Goal: Transaction & Acquisition: Download file/media

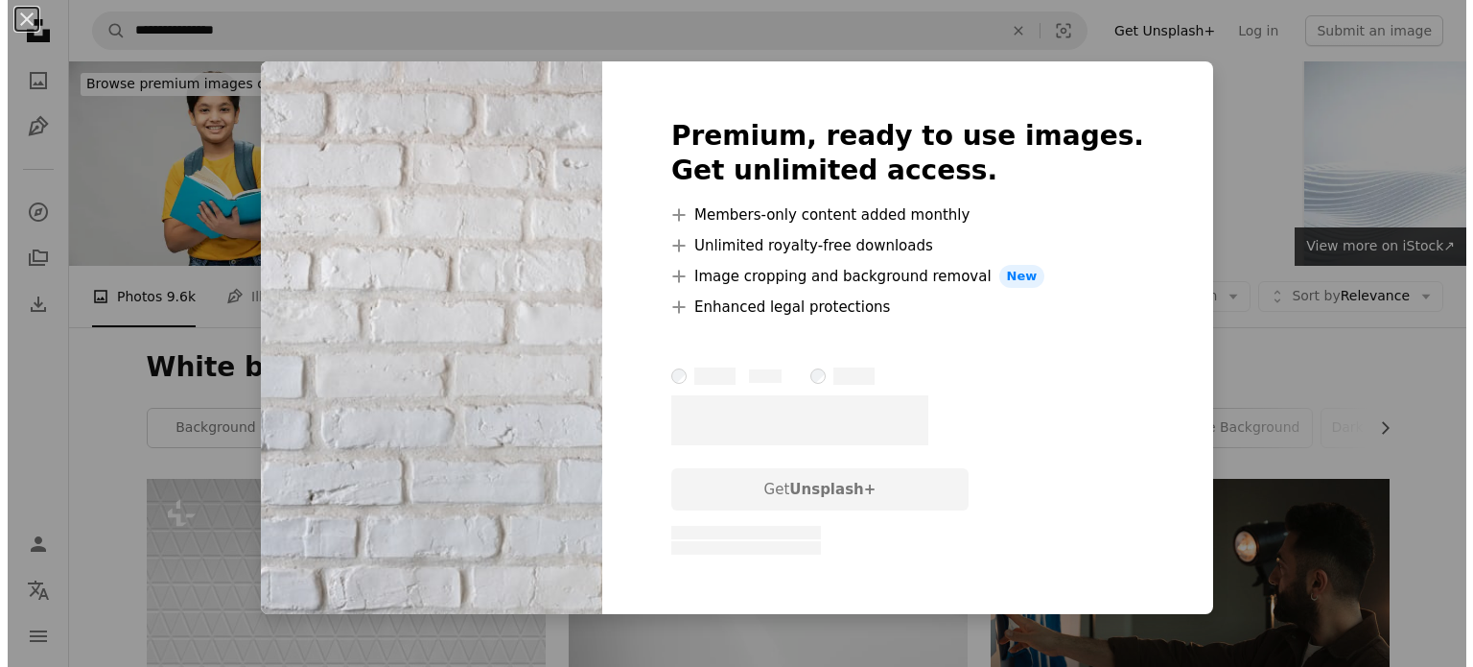
scroll to position [1630, 0]
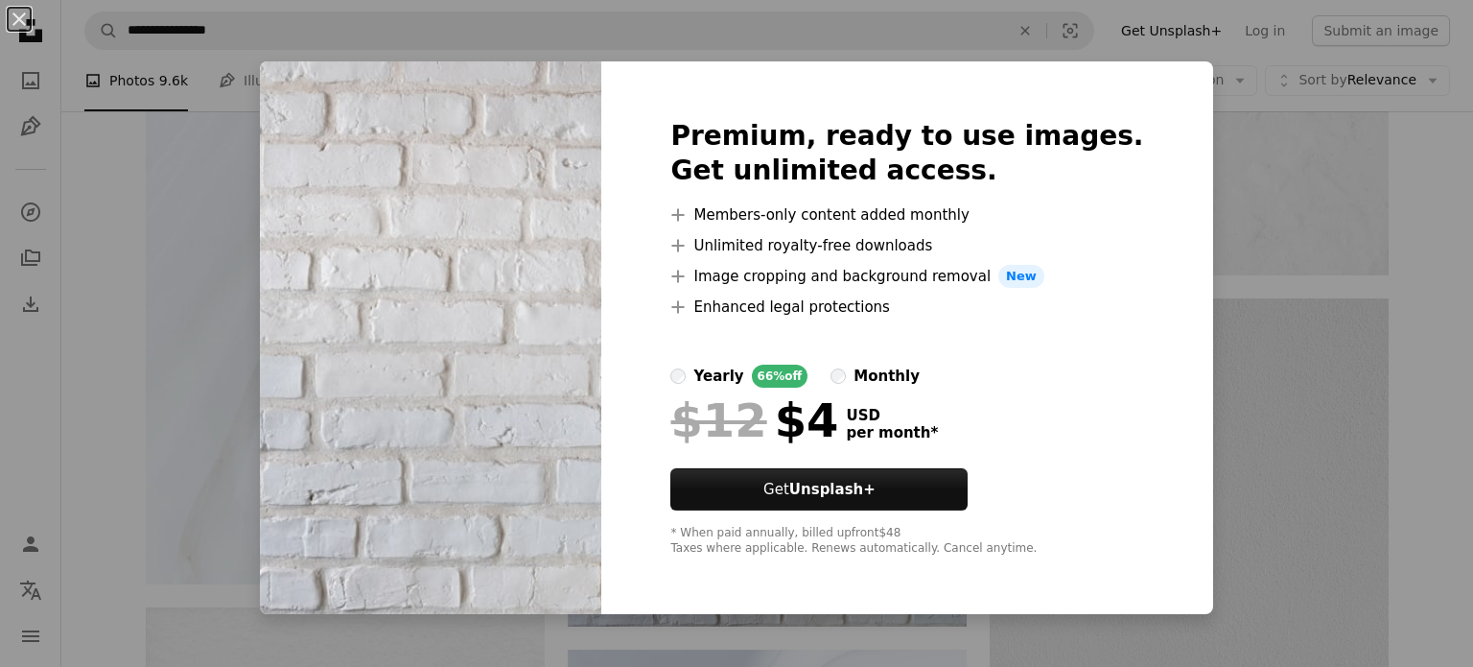
click at [1224, 386] on div "An X shape Premium, ready to use images. Get unlimited access. A plus sign Memb…" at bounding box center [736, 333] width 1473 height 667
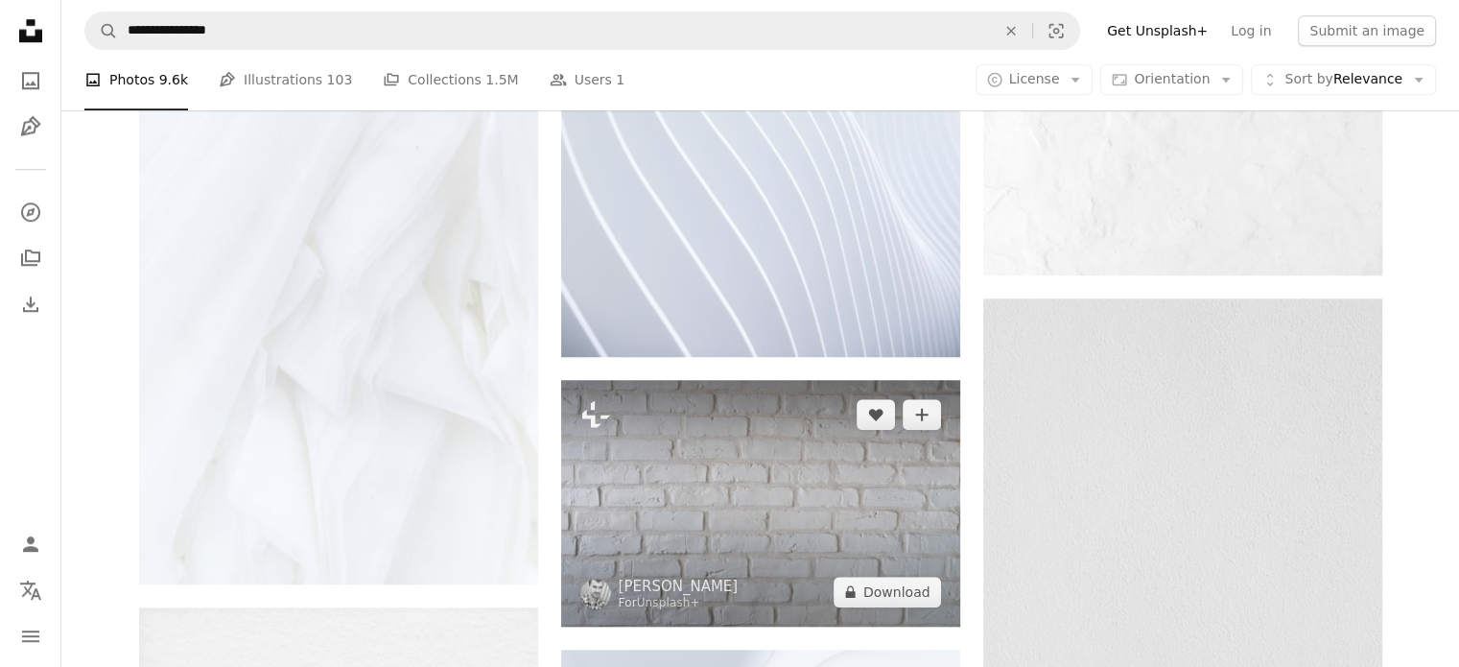
click at [684, 478] on img at bounding box center [760, 503] width 399 height 246
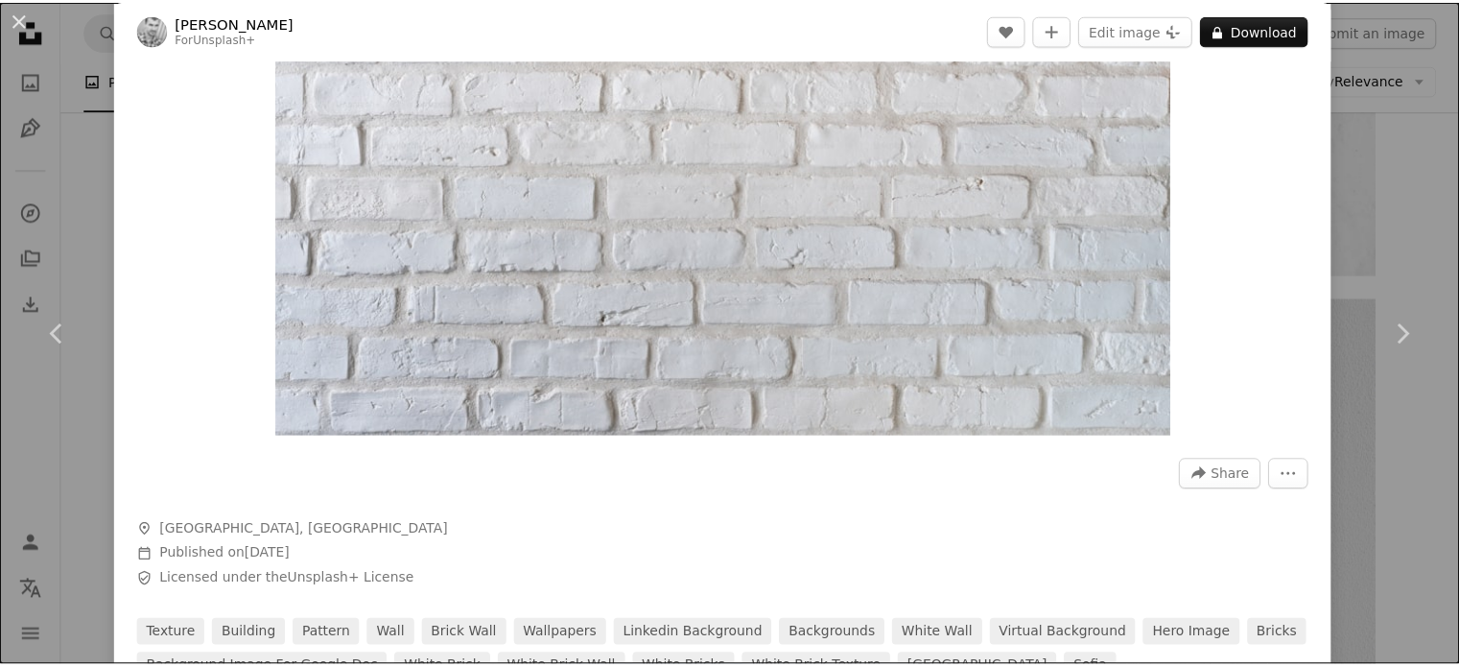
scroll to position [192, 0]
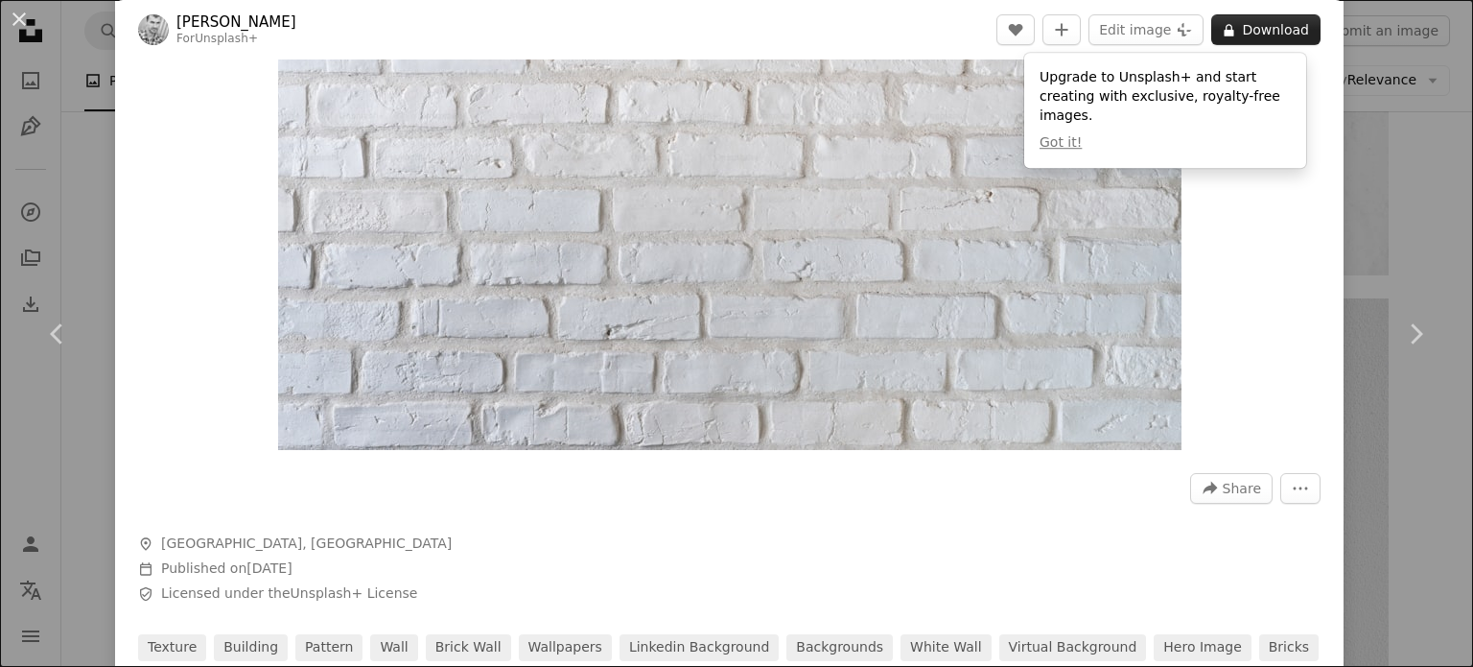
click at [1289, 26] on button "A lock Download" at bounding box center [1265, 29] width 109 height 31
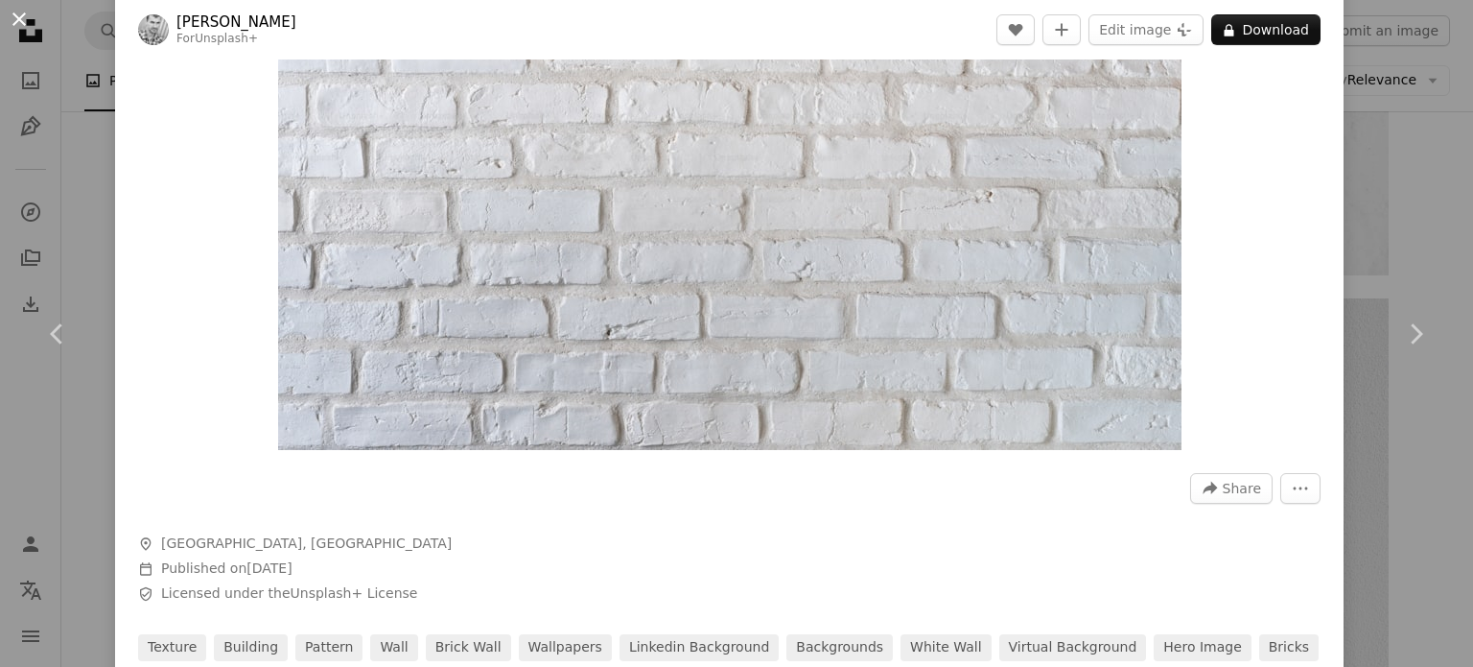
click at [25, 23] on button "An X shape" at bounding box center [19, 19] width 23 height 23
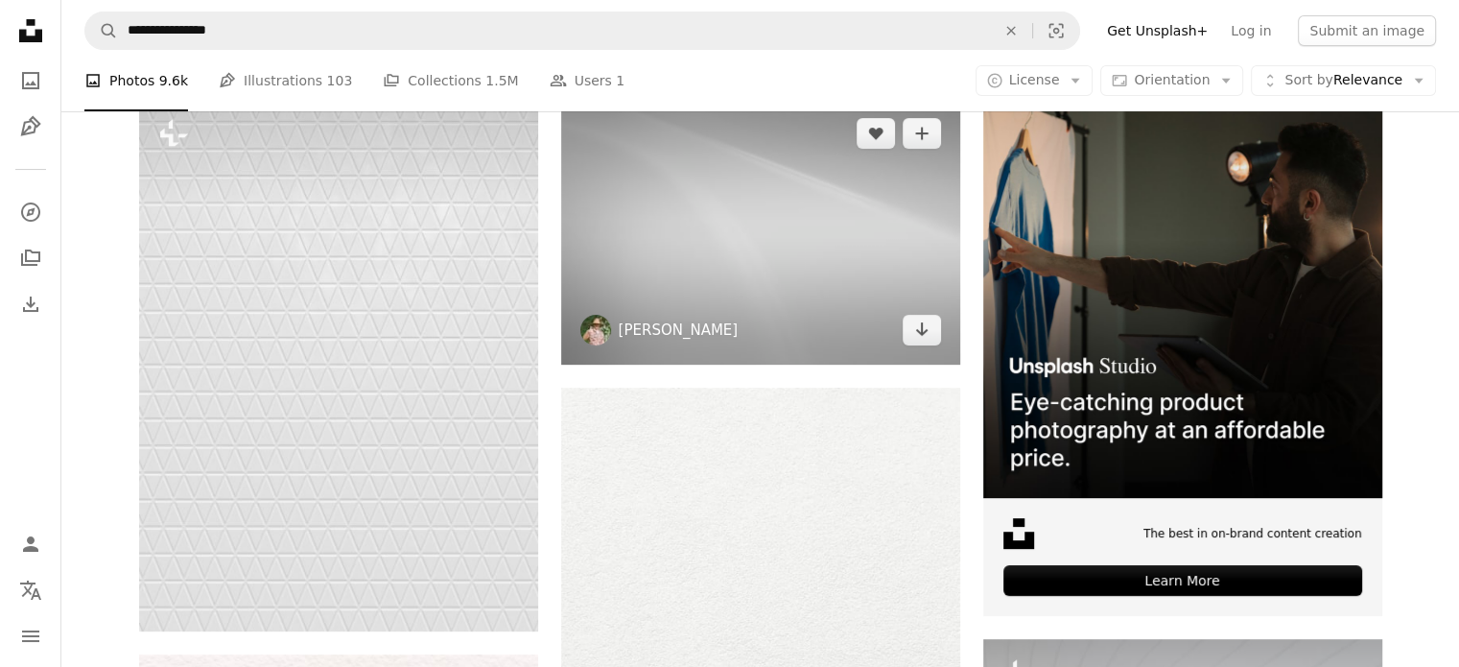
scroll to position [384, 0]
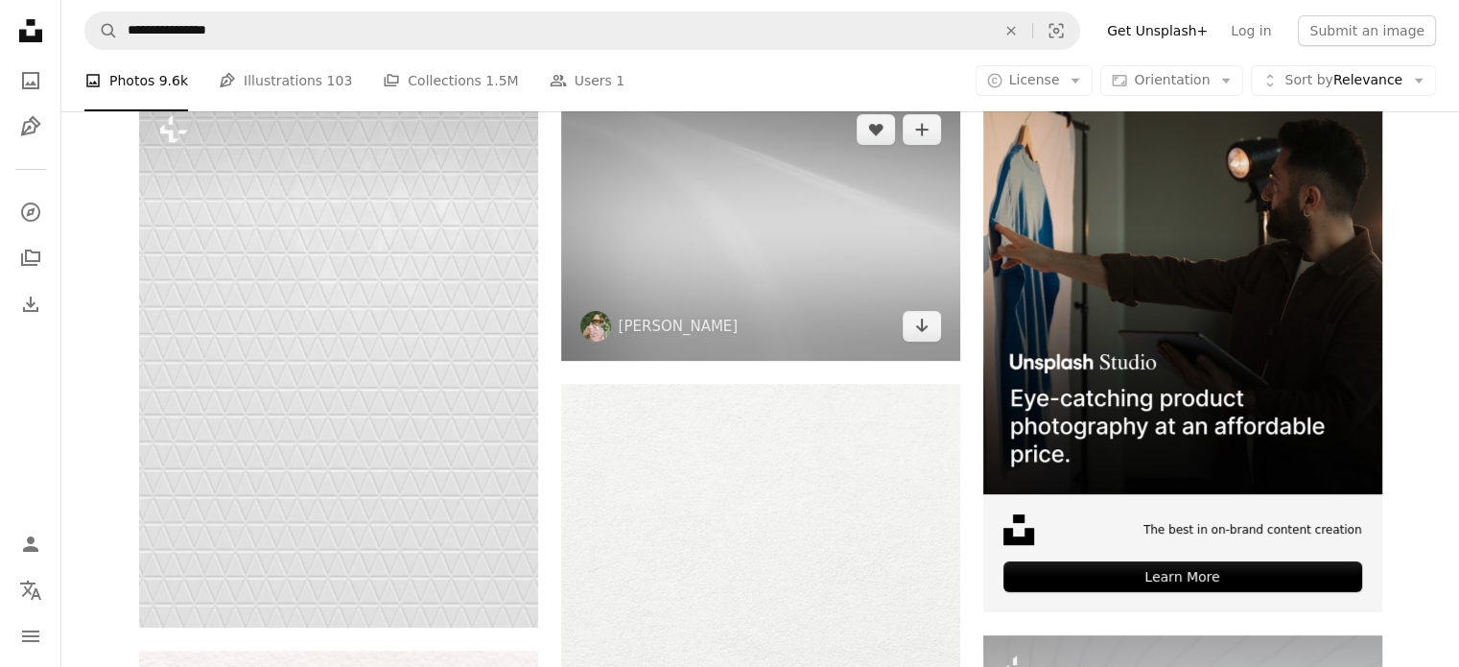
click at [690, 313] on span "[PERSON_NAME]" at bounding box center [659, 326] width 158 height 31
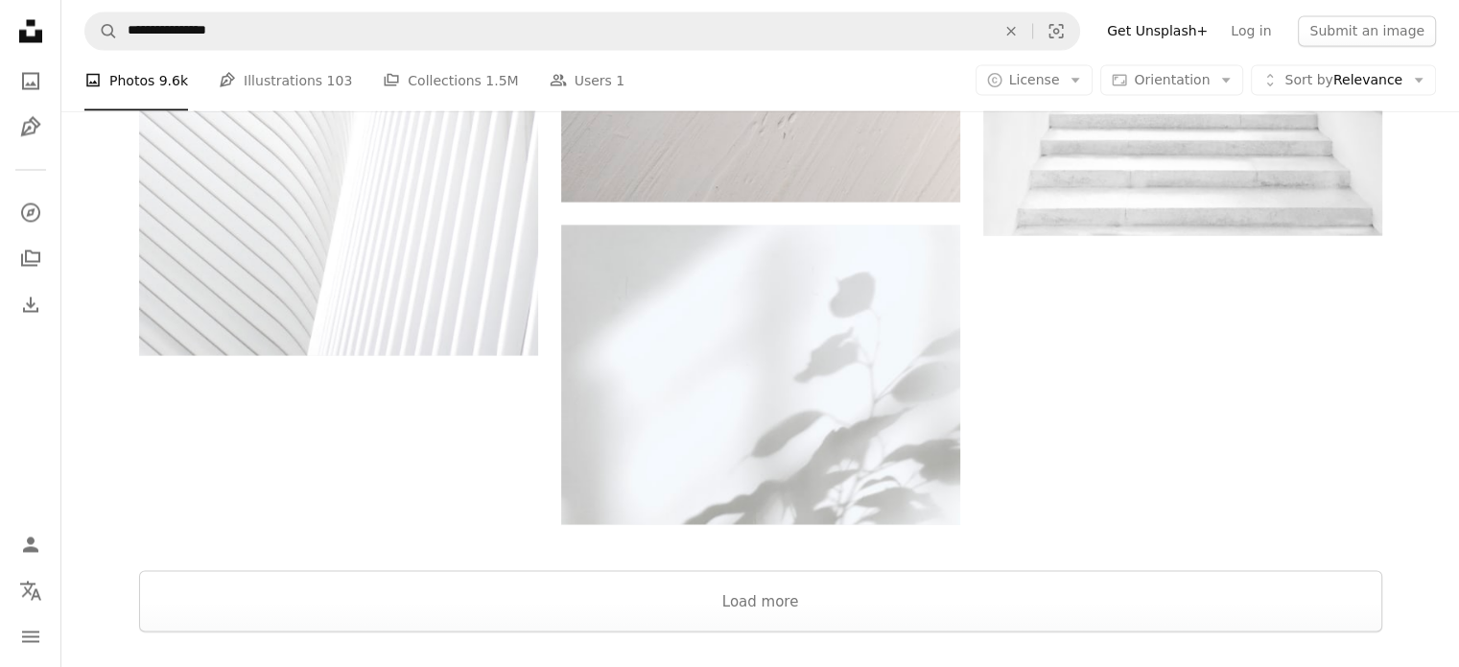
scroll to position [3644, 0]
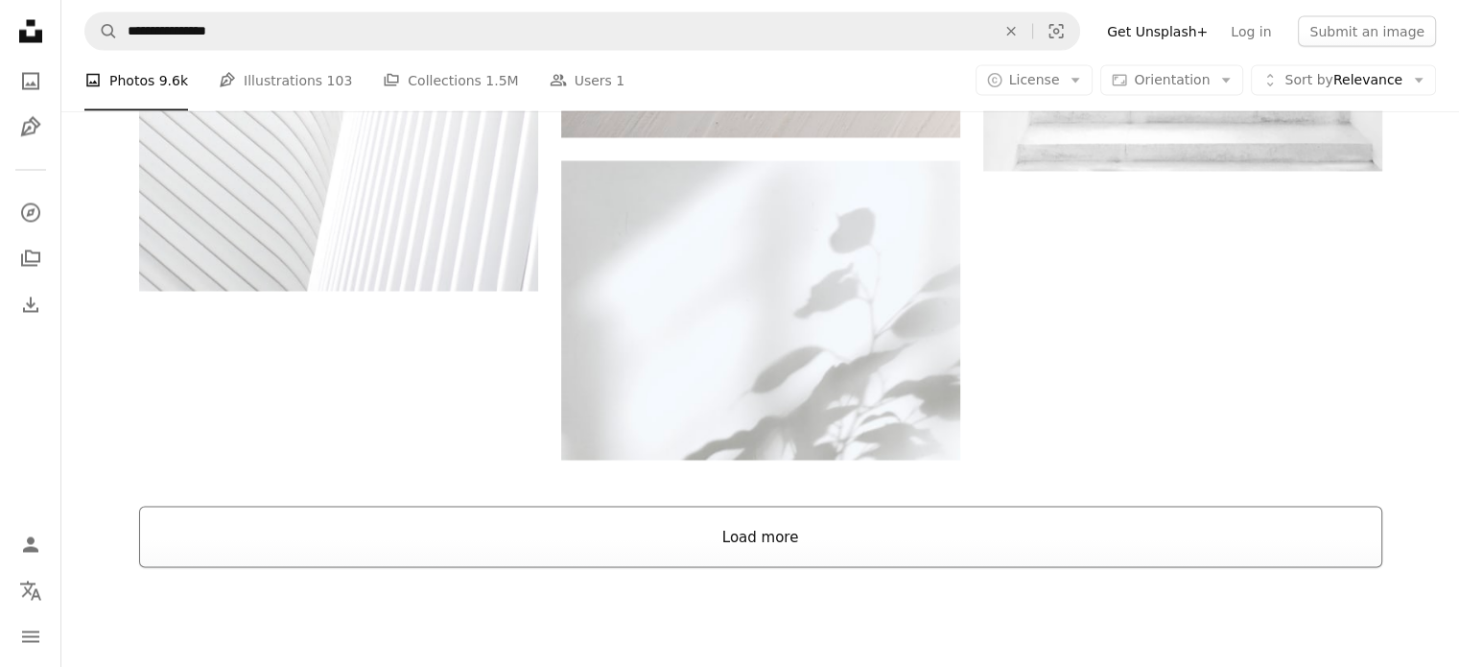
click at [893, 519] on button "Load more" at bounding box center [760, 535] width 1243 height 61
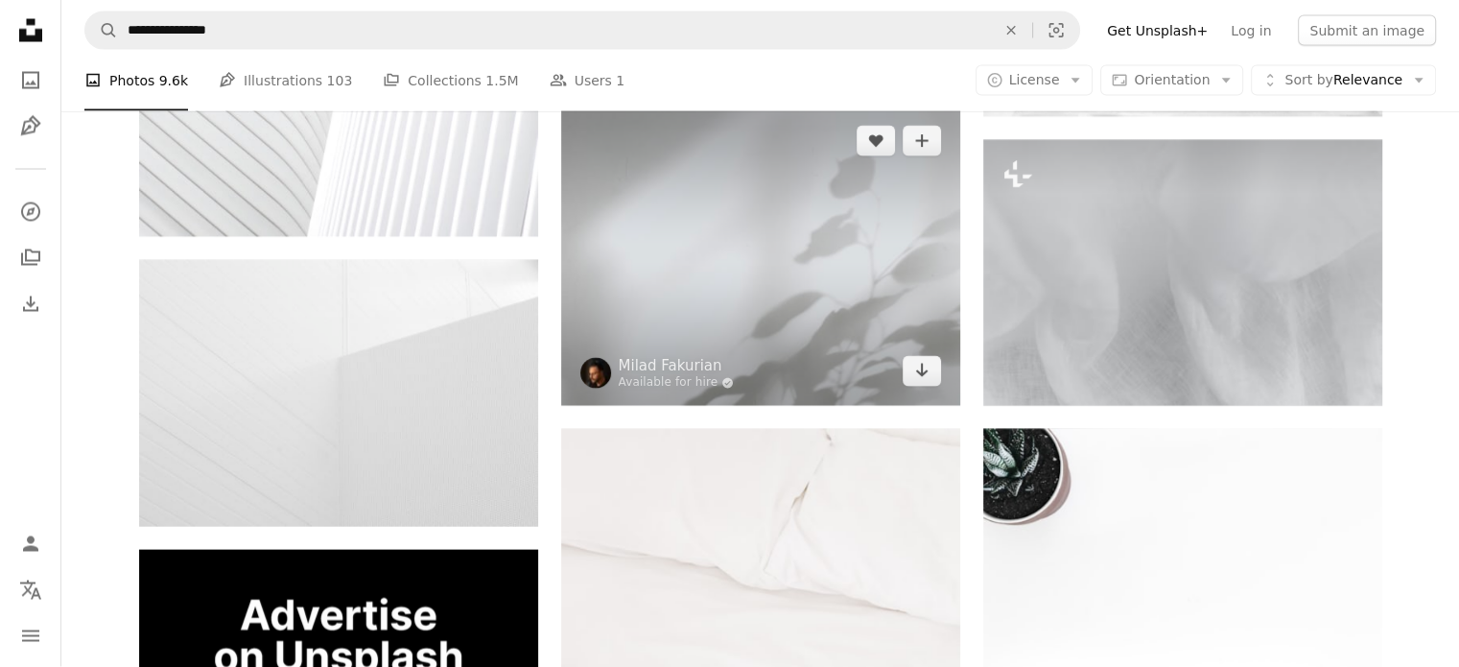
scroll to position [3740, 0]
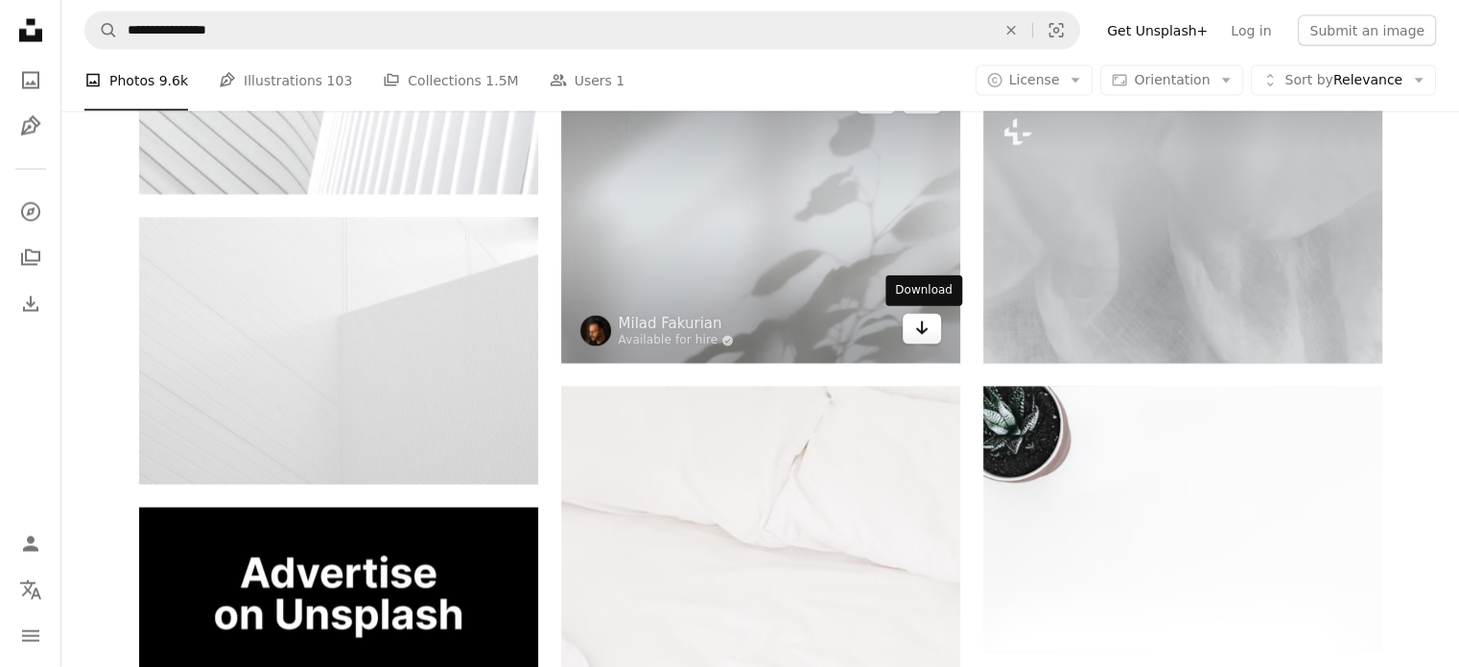
click at [924, 333] on icon "Arrow pointing down" at bounding box center [921, 327] width 15 height 23
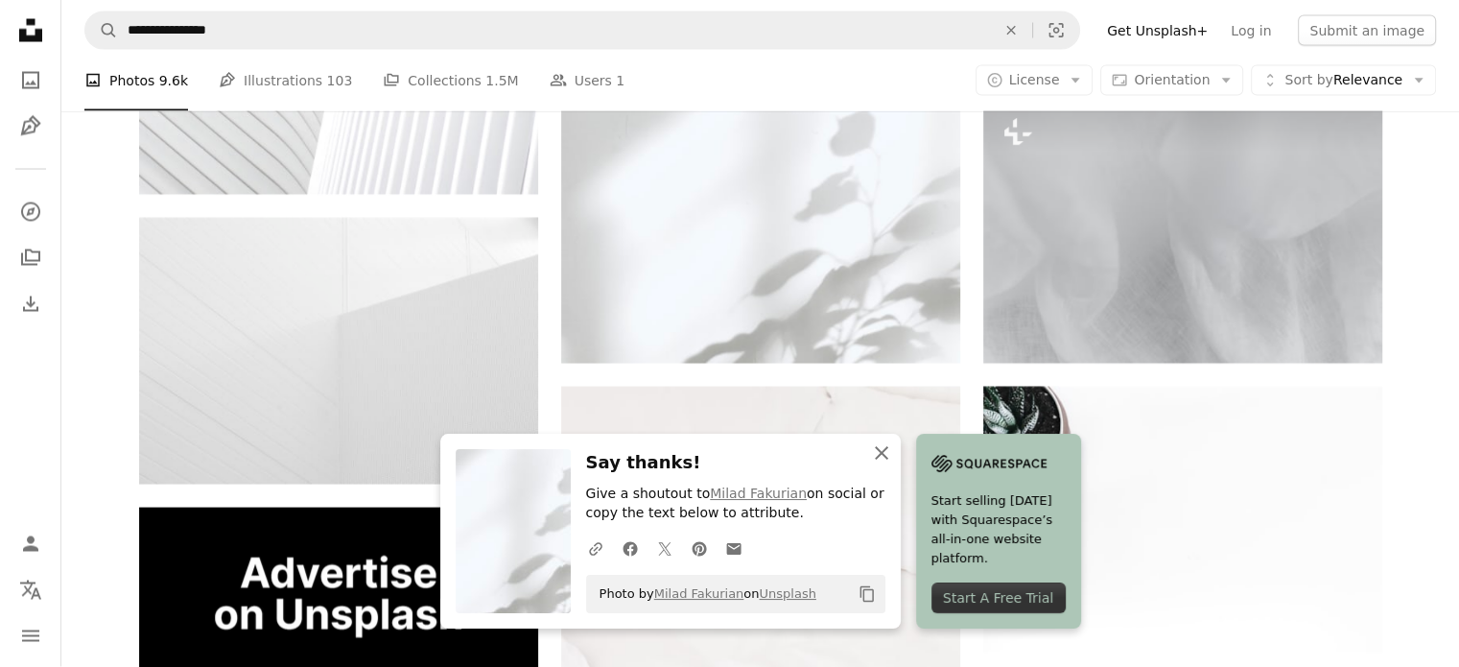
click at [882, 460] on icon "An X shape" at bounding box center [881, 452] width 23 height 23
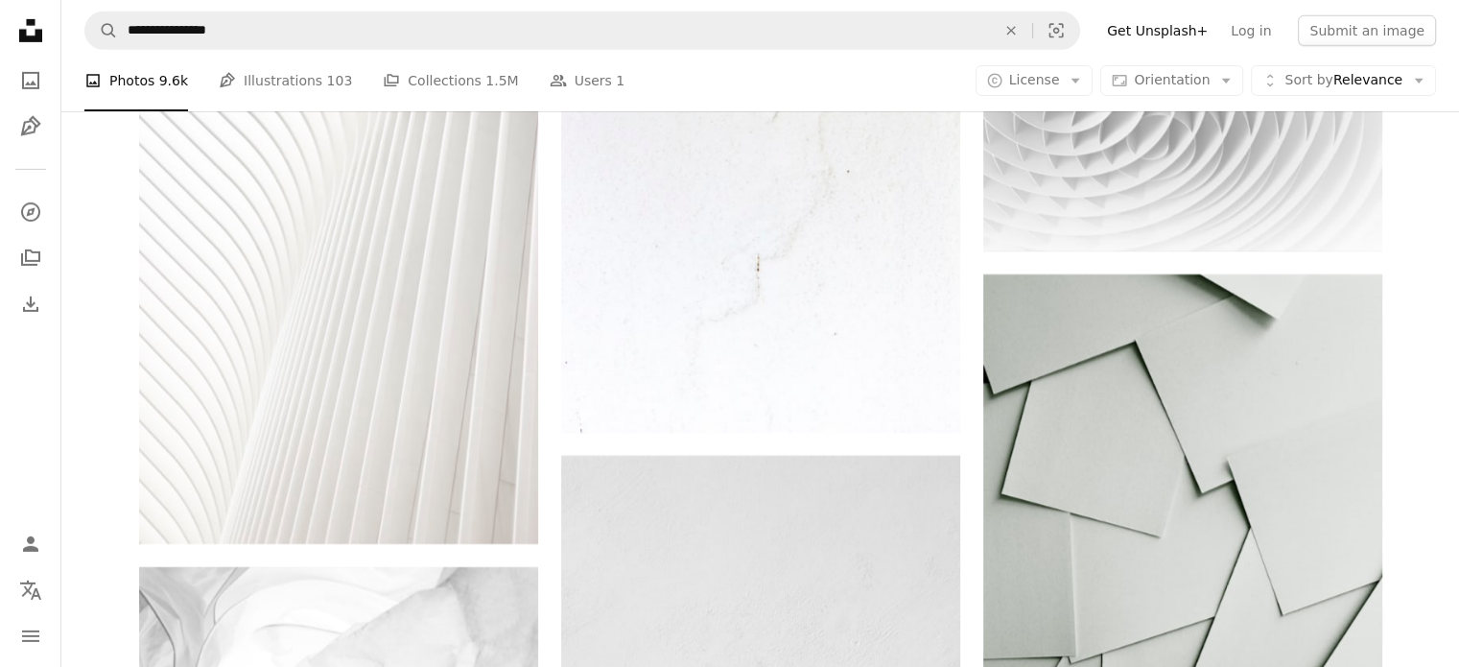
scroll to position [6329, 0]
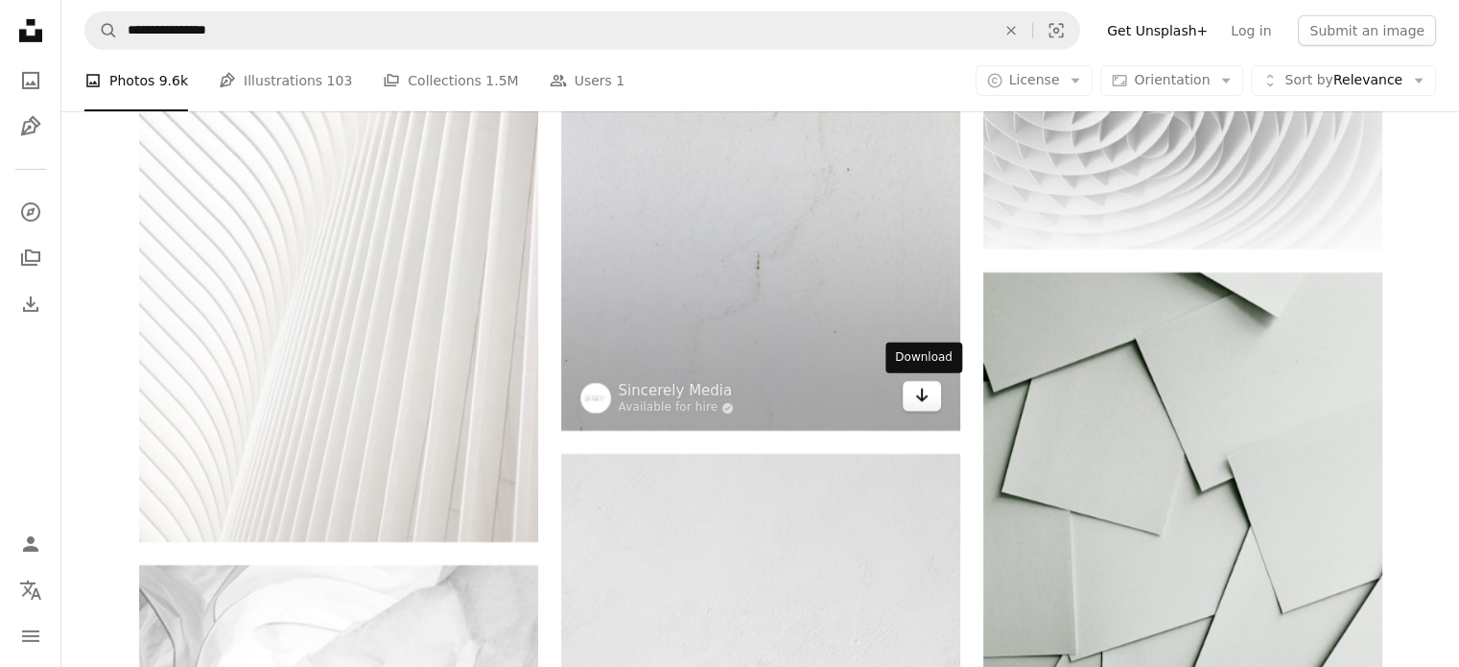
click at [919, 402] on icon "Arrow pointing down" at bounding box center [921, 395] width 15 height 23
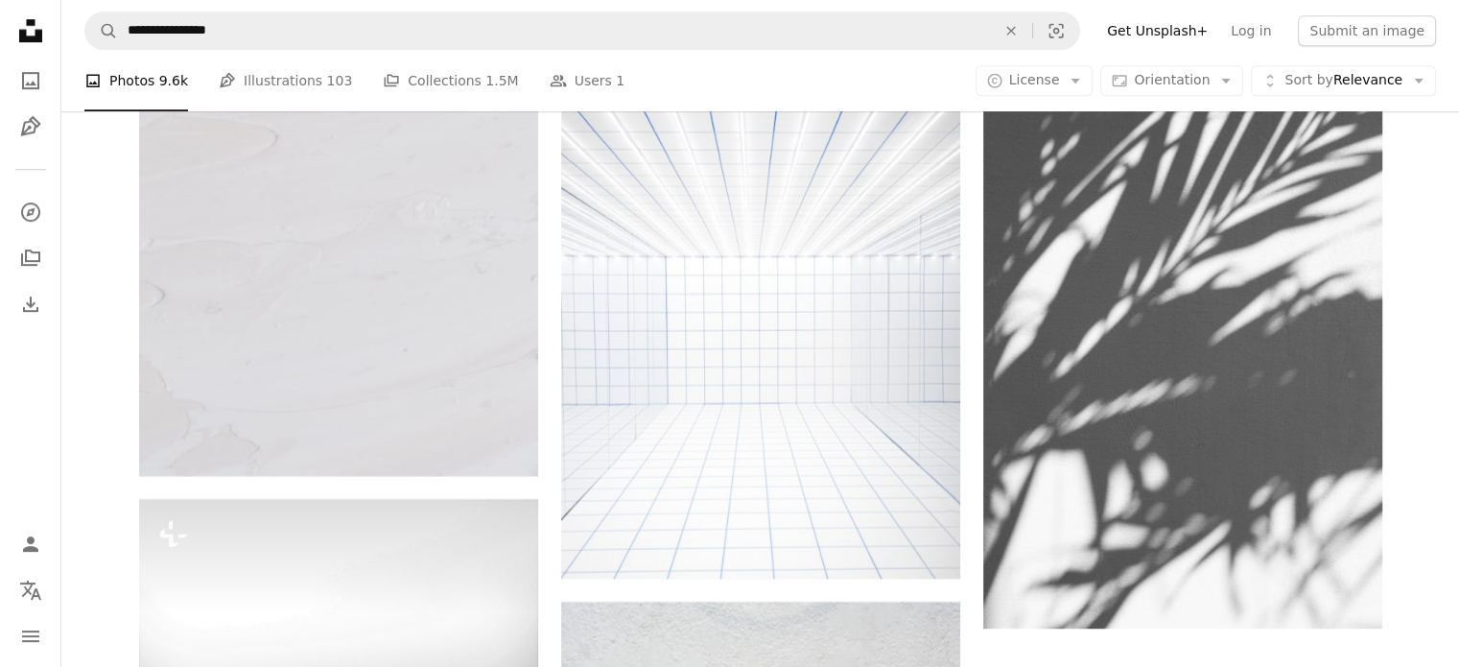
scroll to position [8535, 0]
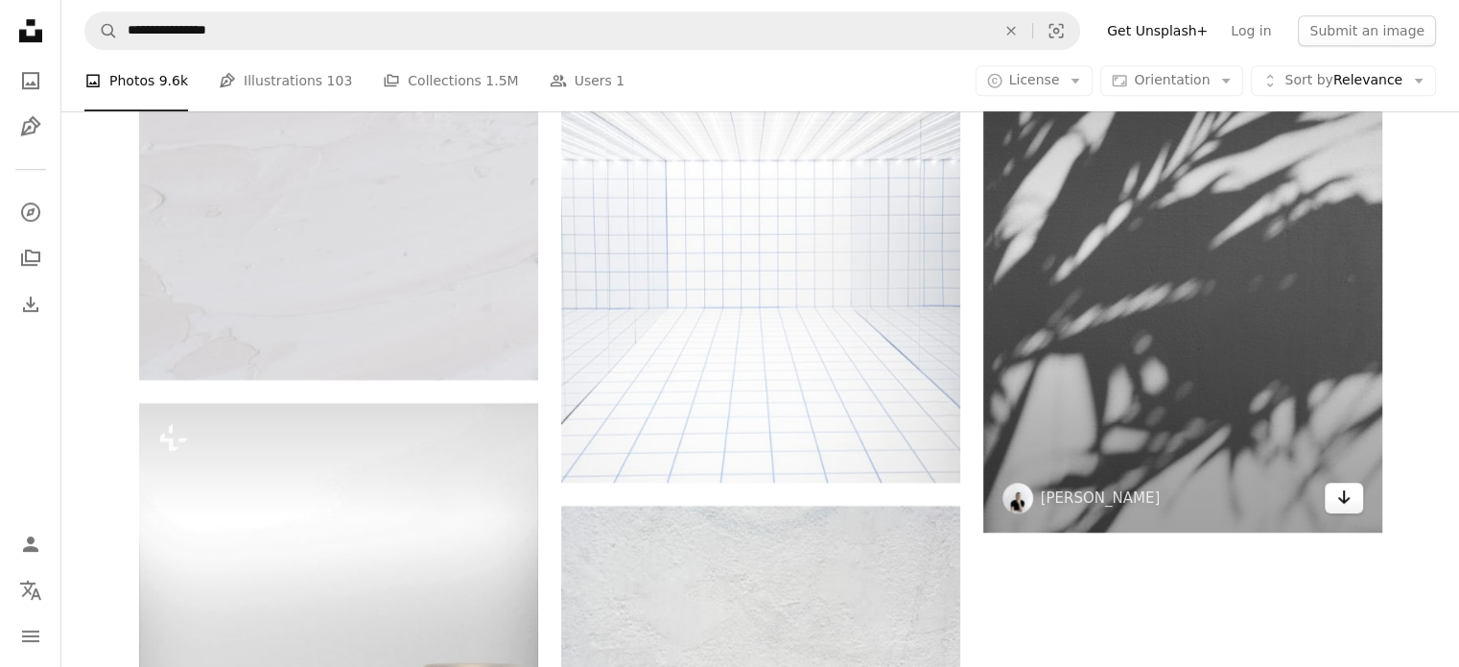
click at [1353, 489] on link "Arrow pointing down" at bounding box center [1343, 497] width 38 height 31
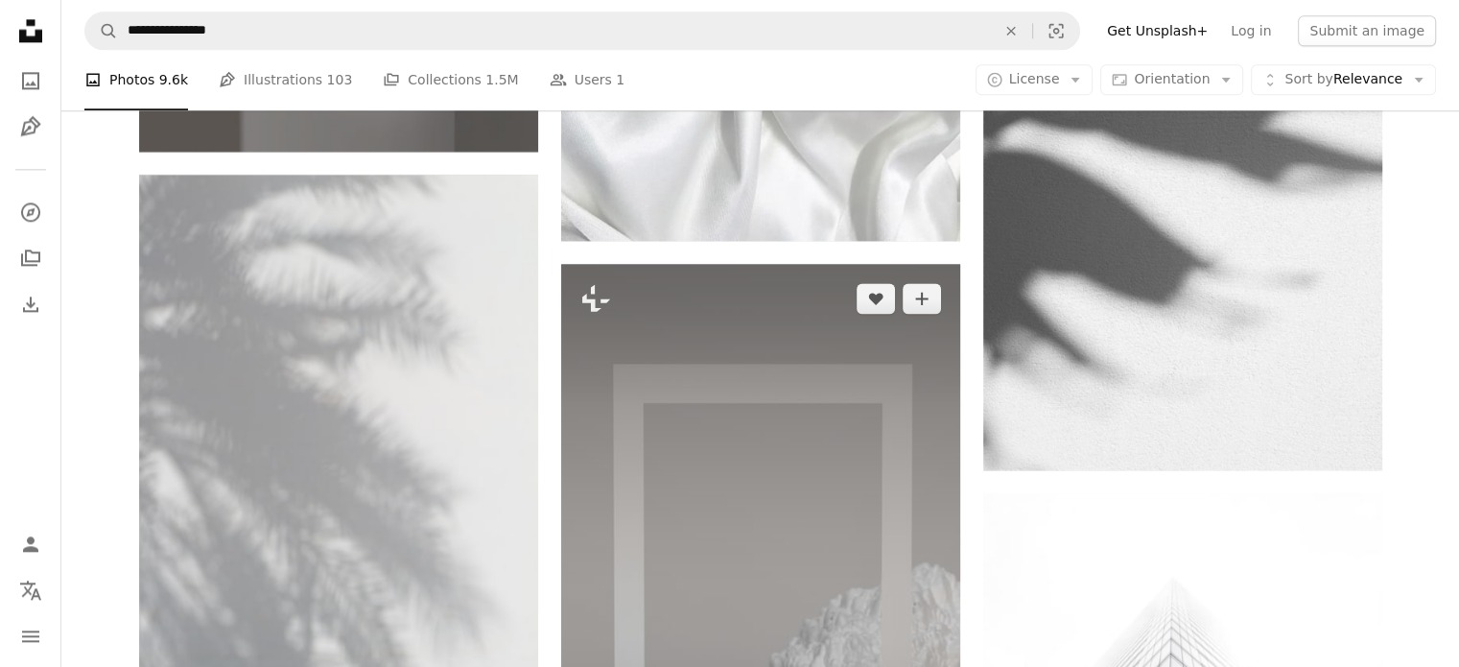
scroll to position [17550, 0]
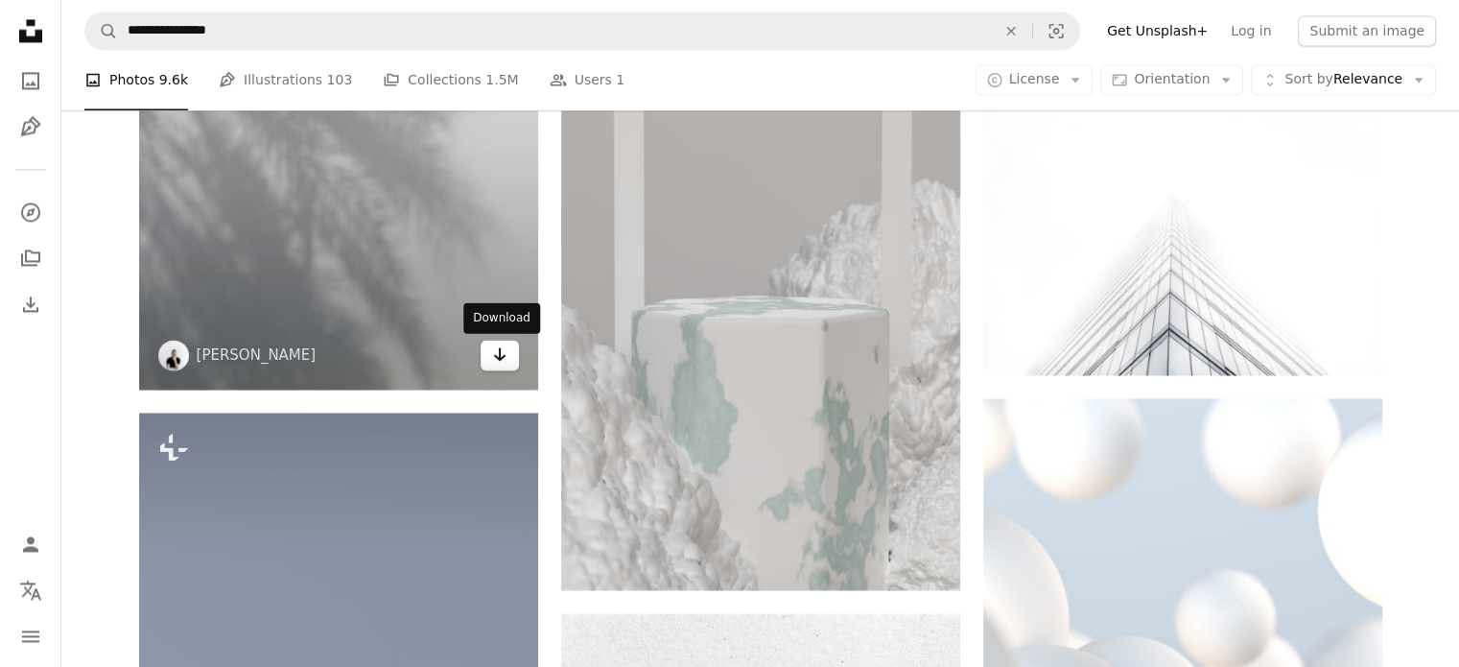
click at [498, 355] on icon "Arrow pointing down" at bounding box center [499, 353] width 15 height 23
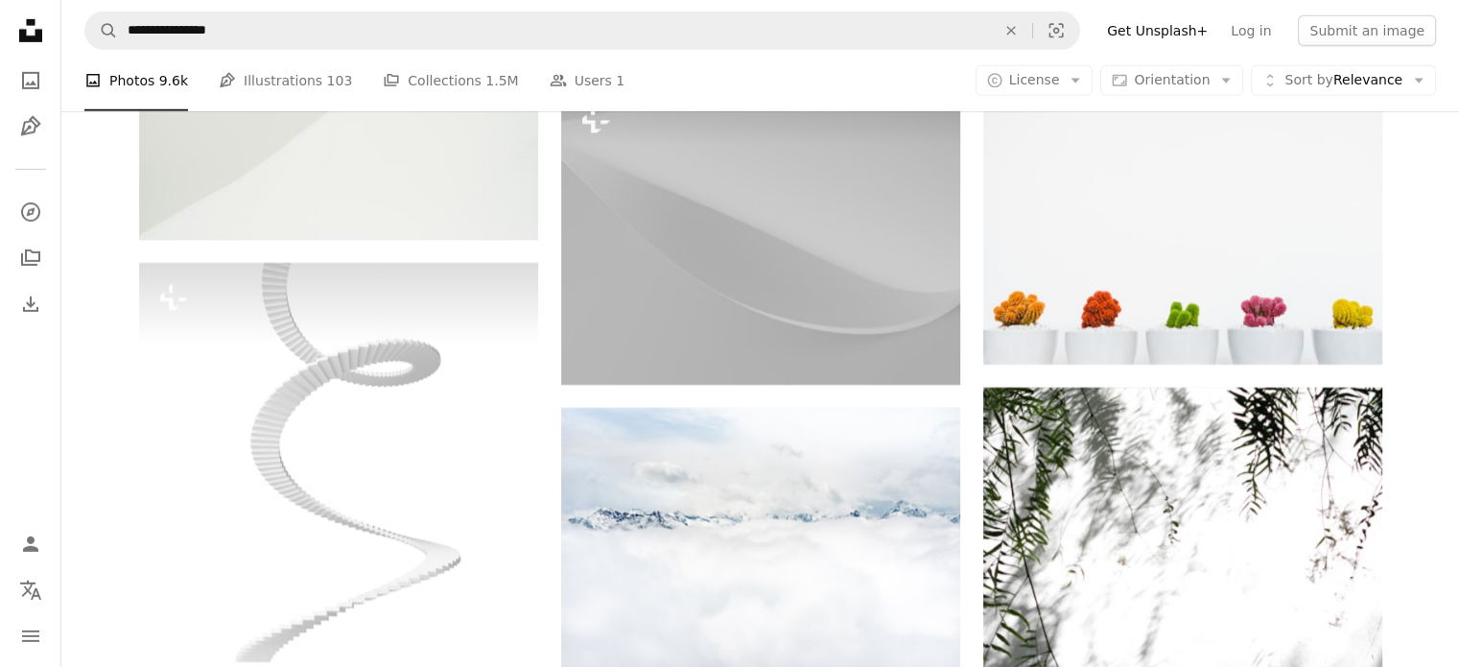
scroll to position [20810, 0]
